Goal: Task Accomplishment & Management: Complete application form

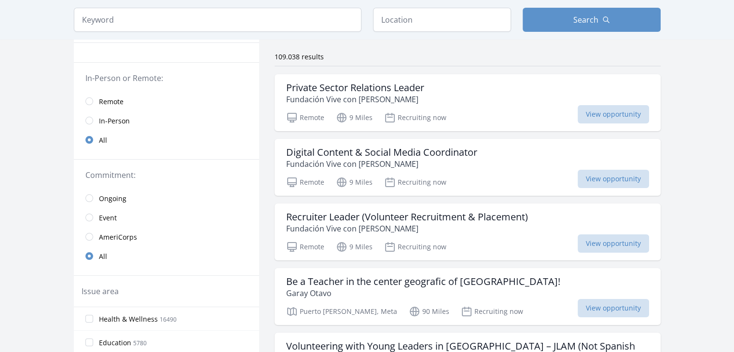
scroll to position [60, 0]
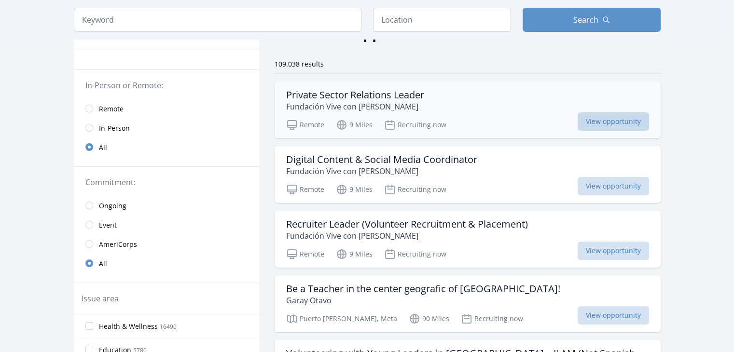
click at [608, 128] on span "View opportunity" at bounding box center [613, 121] width 71 height 18
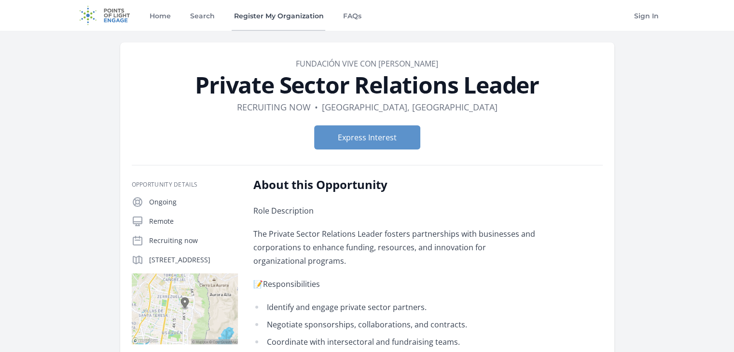
click at [263, 19] on link "Register My Organization" at bounding box center [279, 15] width 94 height 31
